Goal: Task Accomplishment & Management: Manage account settings

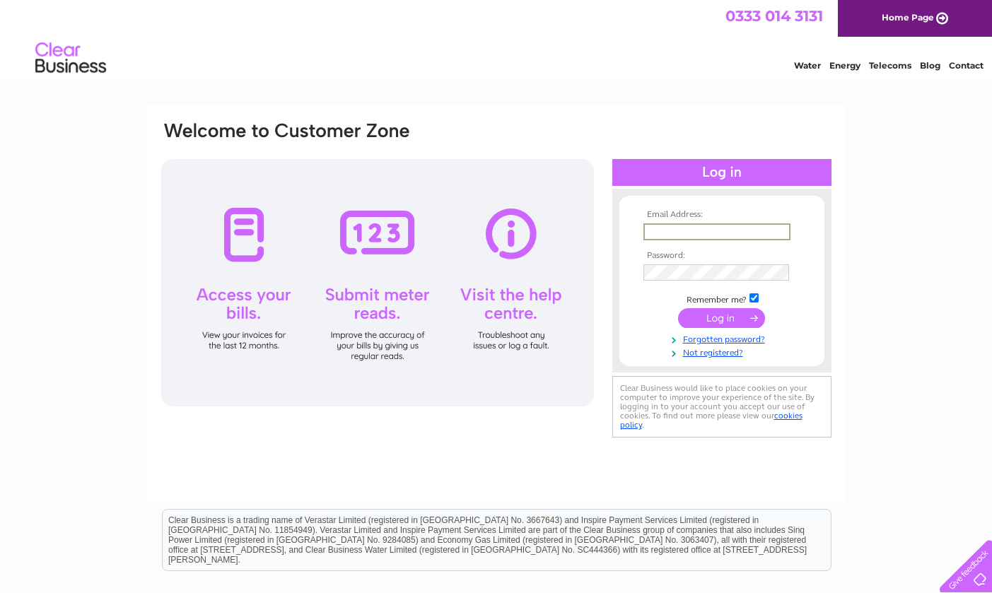
type input "[PERSON_NAME][EMAIL_ADDRESS][DOMAIN_NAME]"
click at [721, 317] on input "submit" at bounding box center [721, 318] width 87 height 20
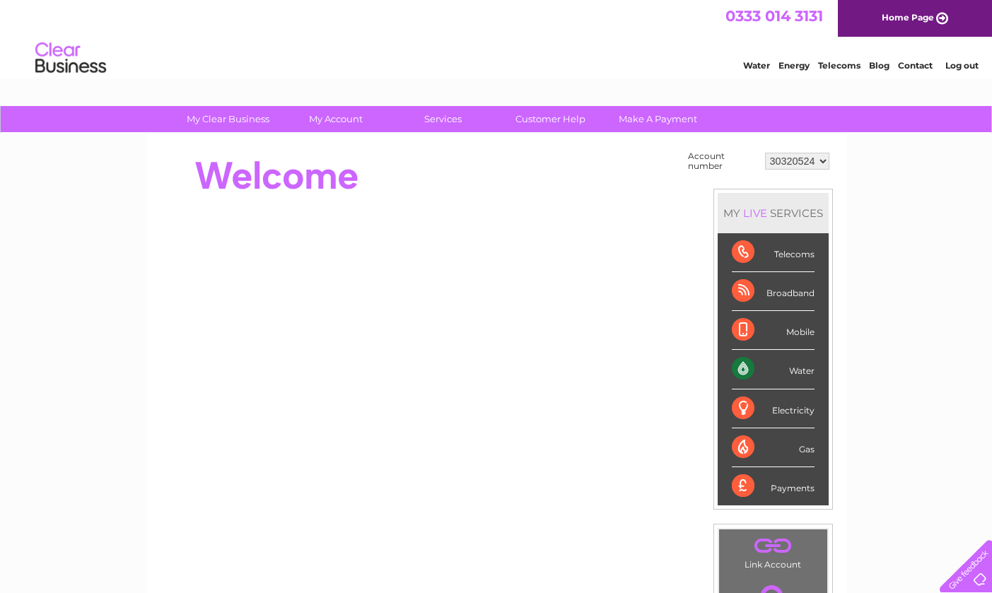
click at [715, 315] on div "MY LIVE SERVICES Telecoms Broadband Mobile Water Electricity Gas Payments" at bounding box center [772, 350] width 119 height 322
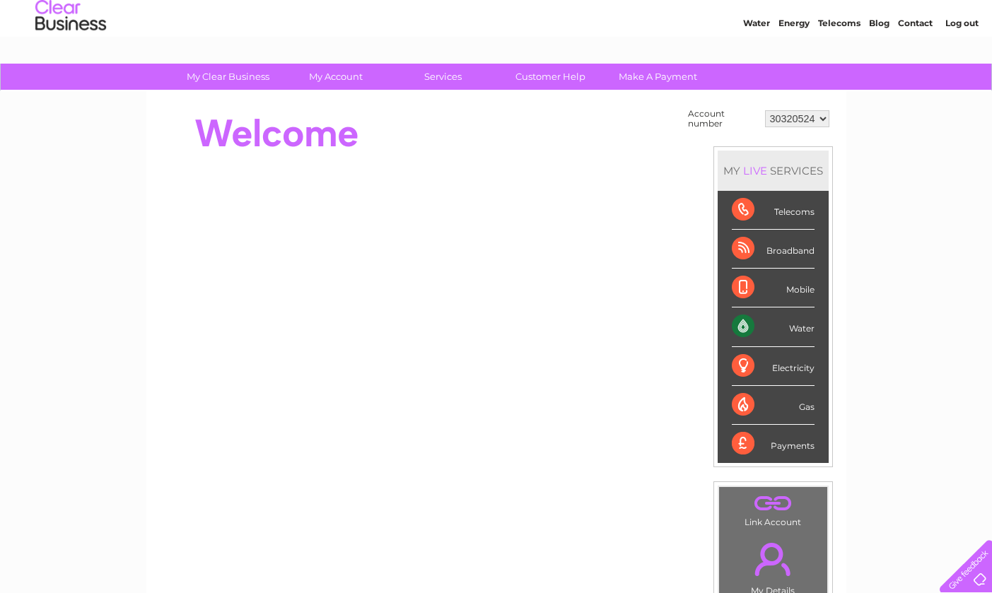
scroll to position [45, 0]
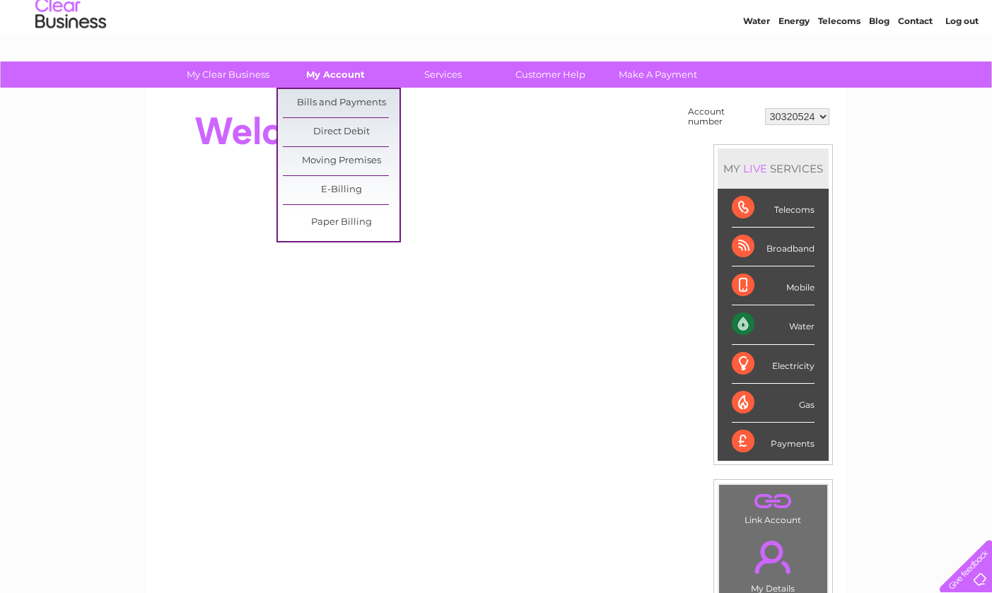
click at [349, 74] on link "My Account" at bounding box center [335, 74] width 117 height 26
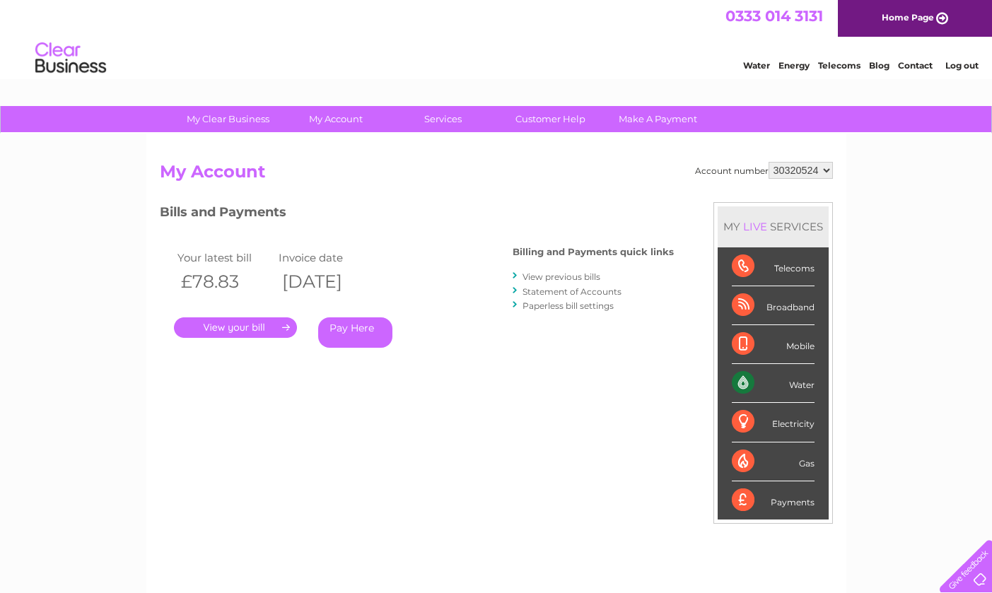
click at [240, 326] on link "." at bounding box center [235, 327] width 123 height 20
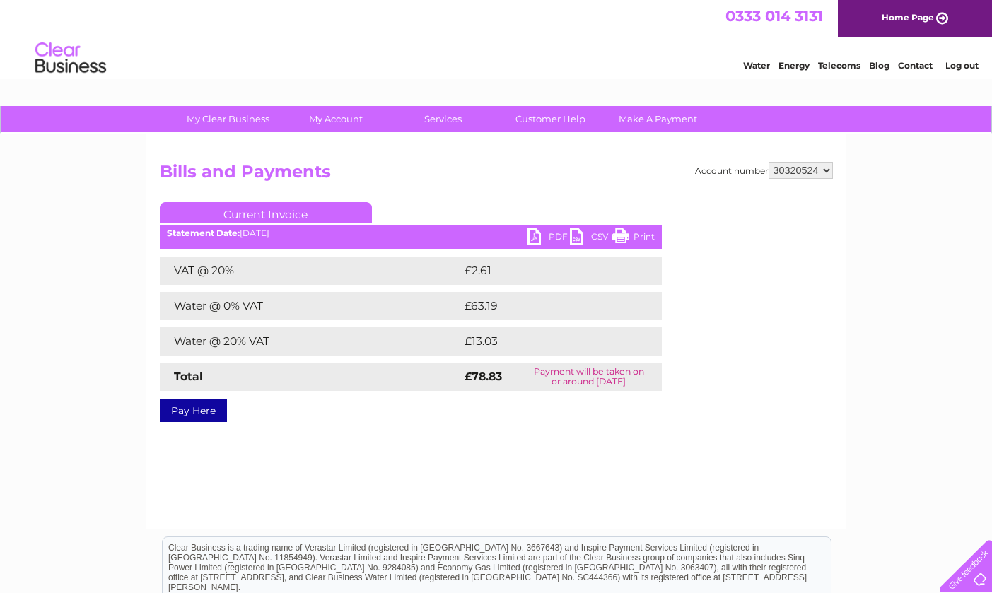
click at [541, 237] on link "PDF" at bounding box center [548, 238] width 42 height 20
